Goal: Information Seeking & Learning: Learn about a topic

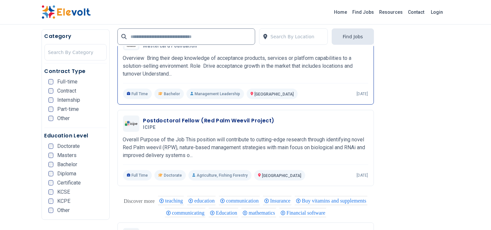
scroll to position [727, 0]
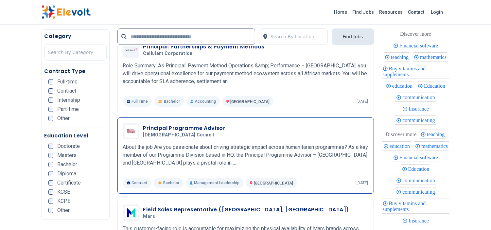
scroll to position [145, 0]
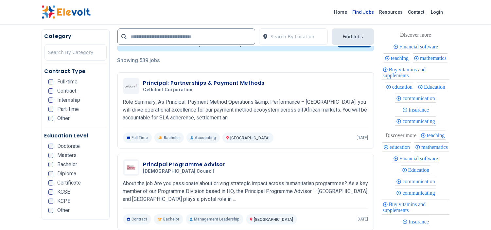
click at [362, 15] on link "Find Jobs" at bounding box center [363, 12] width 27 height 10
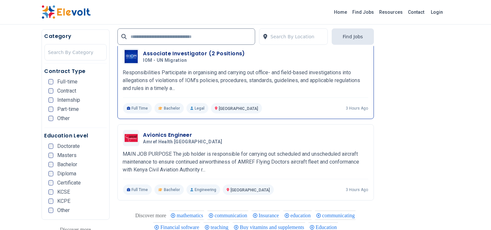
scroll to position [763, 0]
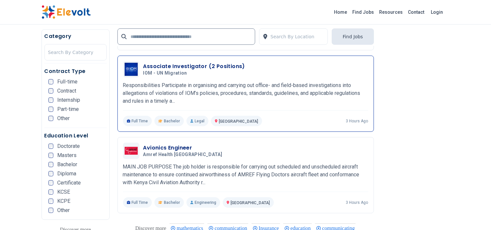
click at [166, 67] on h3 "Associate Investigator (2 Positions)" at bounding box center [194, 66] width 102 height 8
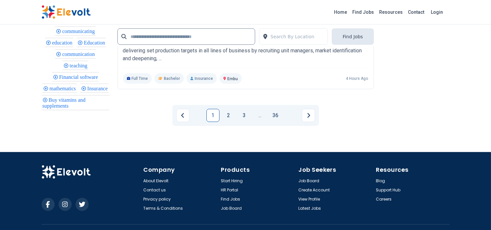
scroll to position [1454, 0]
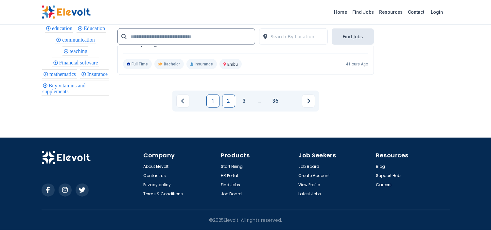
click at [228, 102] on link "2" at bounding box center [228, 101] width 13 height 13
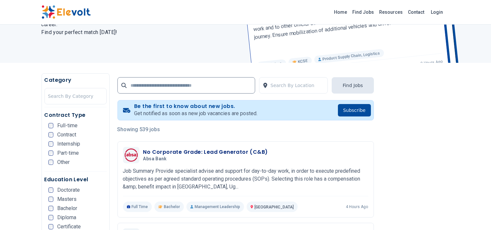
scroll to position [109, 0]
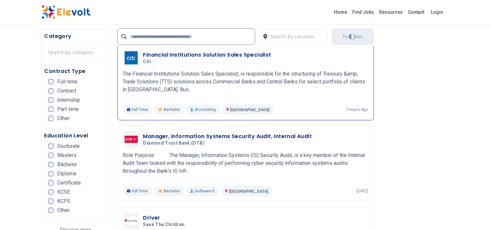
scroll to position [981, 0]
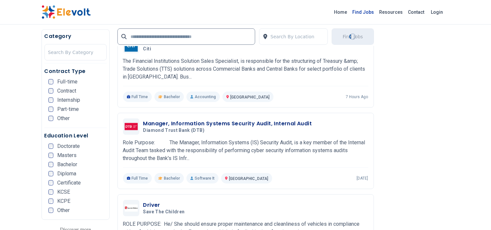
click at [371, 11] on link "Find Jobs" at bounding box center [363, 12] width 27 height 10
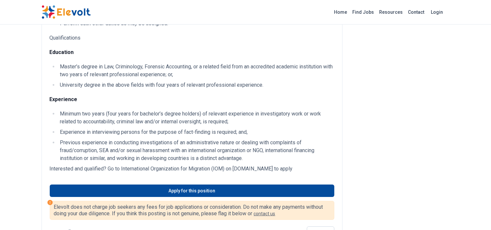
scroll to position [218, 0]
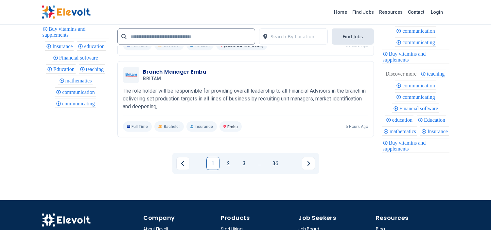
scroll to position [1454, 0]
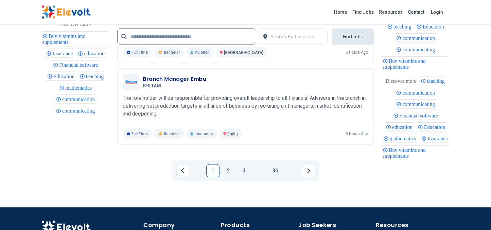
click at [229, 172] on link "2" at bounding box center [228, 170] width 13 height 13
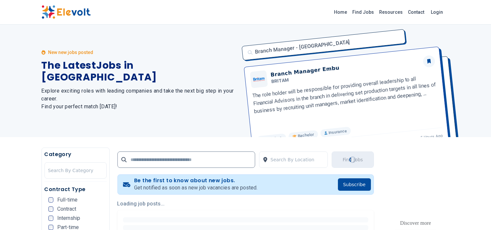
scroll to position [0, 0]
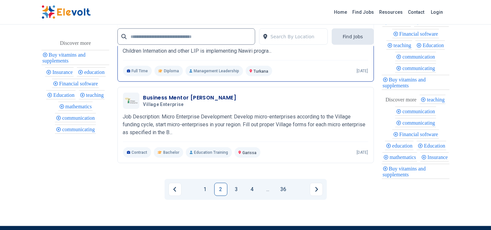
scroll to position [1454, 0]
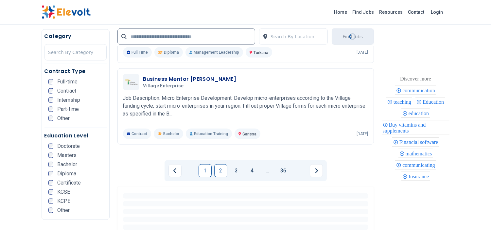
click at [207, 174] on link "1" at bounding box center [205, 170] width 13 height 13
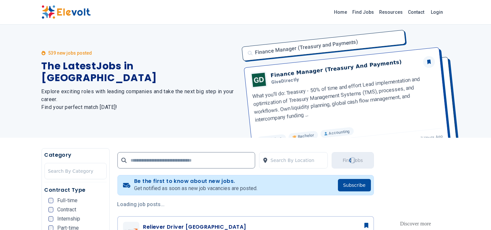
scroll to position [0, 0]
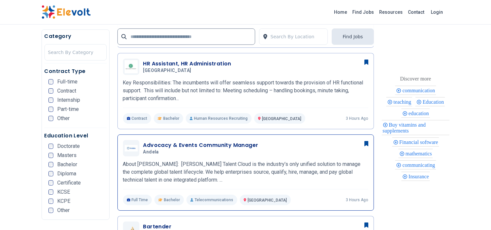
scroll to position [254, 0]
